Goal: Task Accomplishment & Management: Use online tool/utility

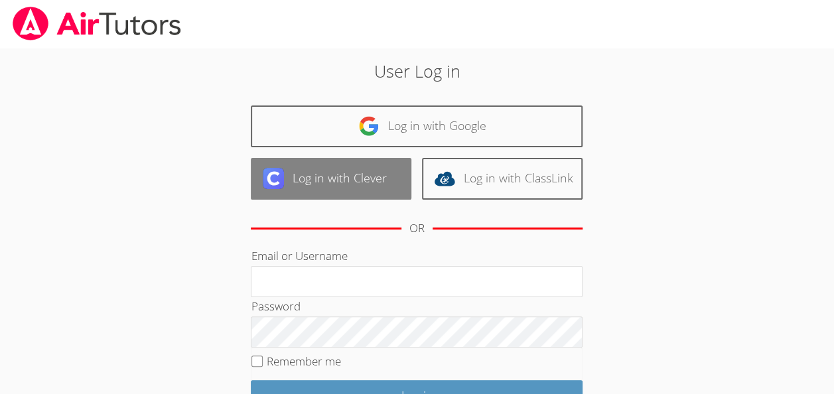
click at [356, 177] on link "Log in with Clever" at bounding box center [331, 179] width 161 height 42
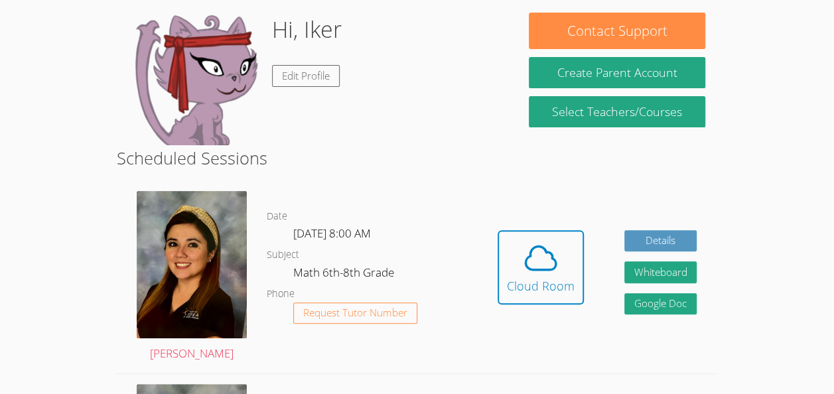
scroll to position [115, 0]
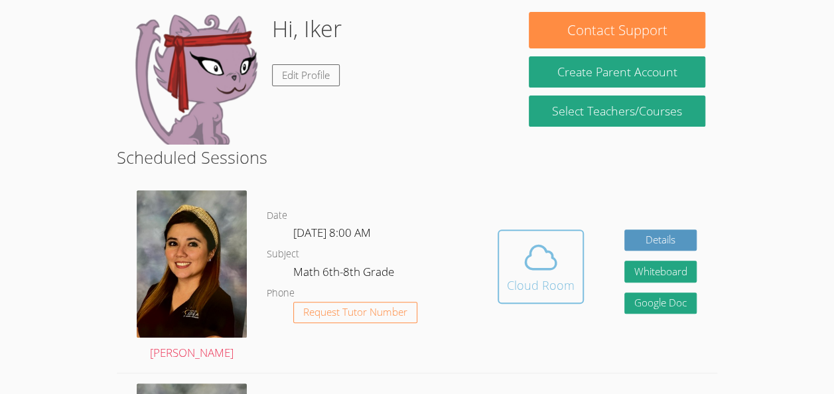
click at [526, 265] on icon at bounding box center [541, 257] width 31 height 23
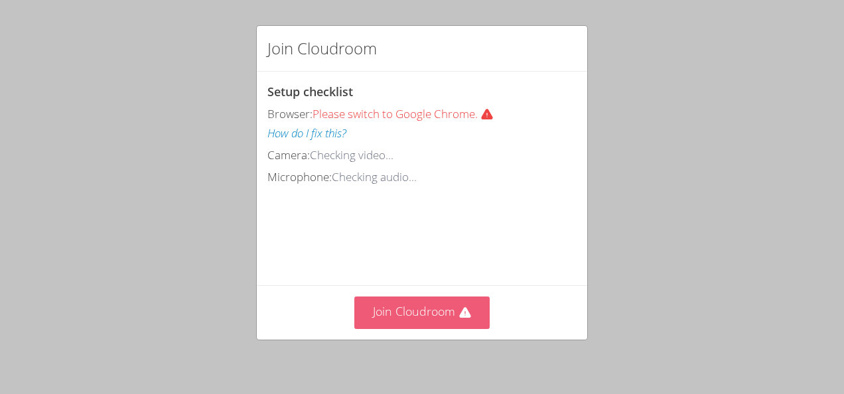
click at [440, 315] on button "Join Cloudroom" at bounding box center [422, 313] width 136 height 33
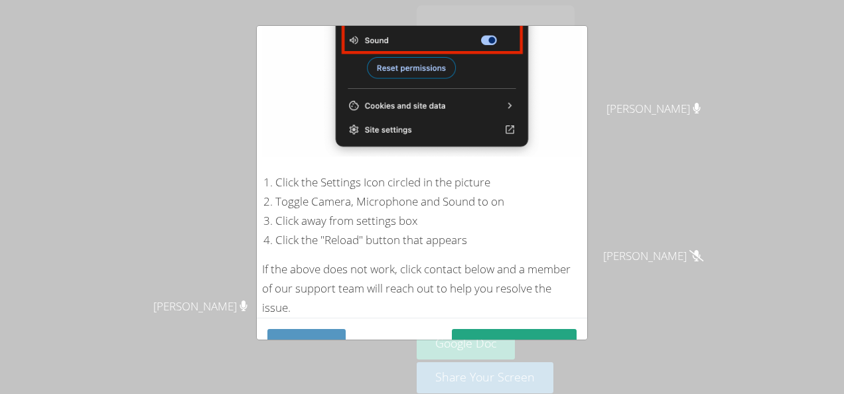
scroll to position [273, 0]
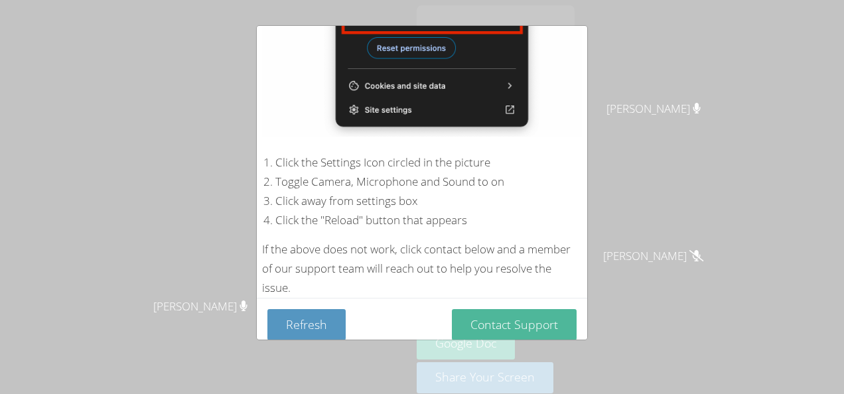
click at [525, 316] on button "Contact Support" at bounding box center [514, 324] width 125 height 31
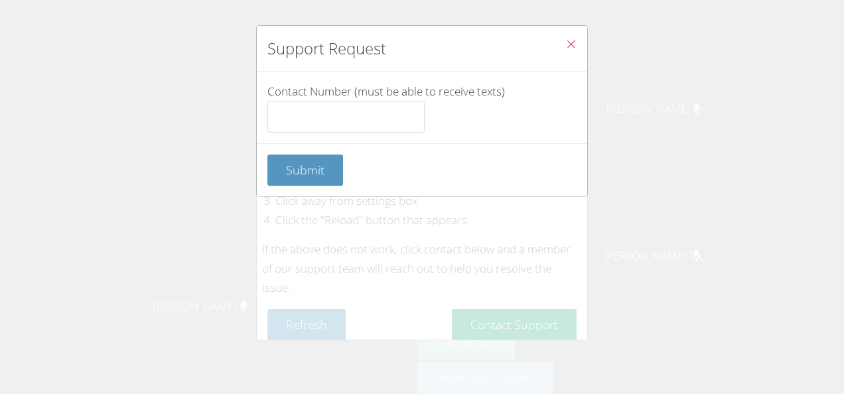
click at [565, 44] on icon "Close" at bounding box center [570, 43] width 11 height 11
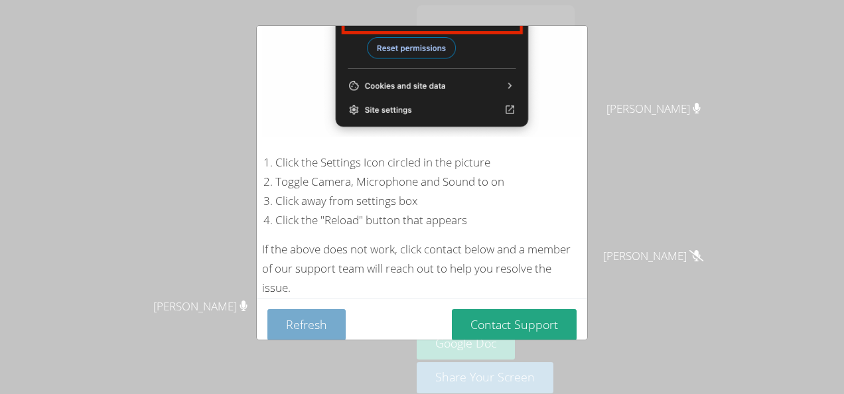
click at [327, 313] on button "Refresh" at bounding box center [306, 324] width 78 height 31
